Goal: Go to known website: Access a specific website the user already knows

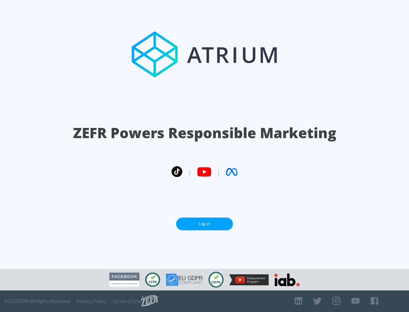
click at [204, 222] on link "Log In" at bounding box center [204, 224] width 57 height 13
